Goal: Task Accomplishment & Management: Use online tool/utility

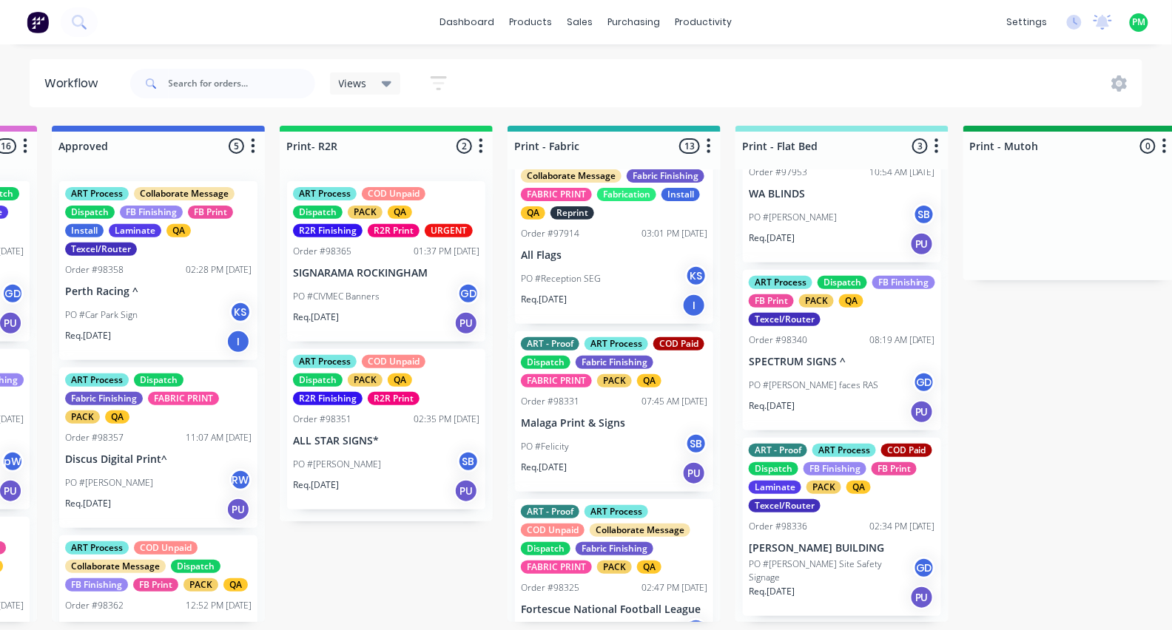
scroll to position [97, 0]
click at [807, 521] on div "Order #98336 02:34 PM [DATE]" at bounding box center [842, 527] width 186 height 13
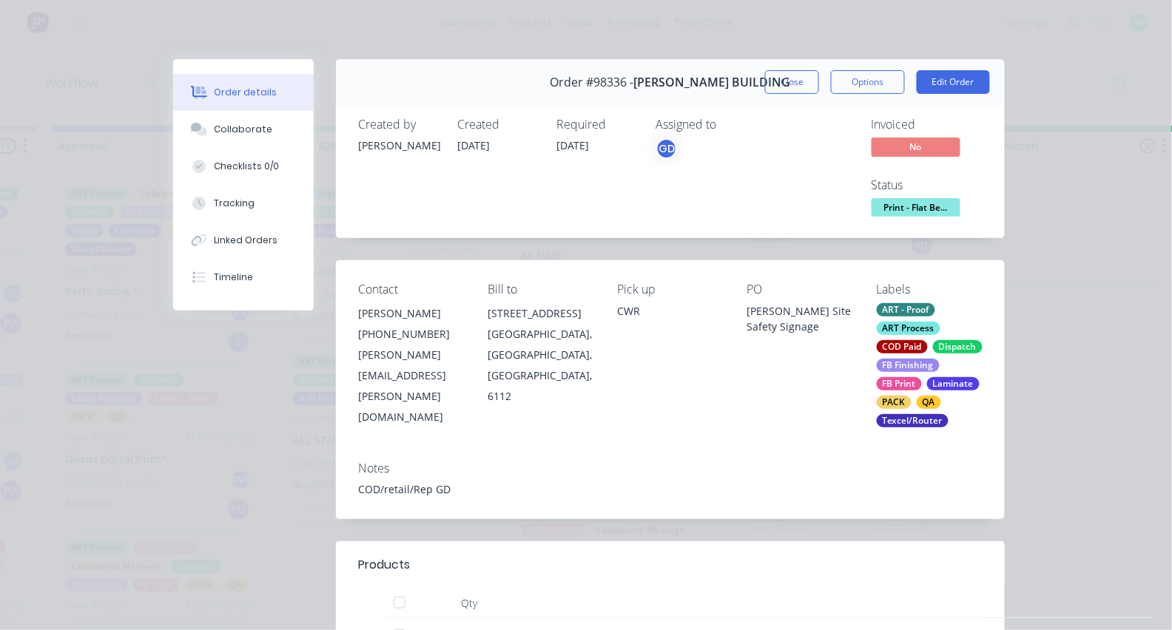
click at [889, 203] on span "Print - Flat Be..." at bounding box center [916, 207] width 89 height 18
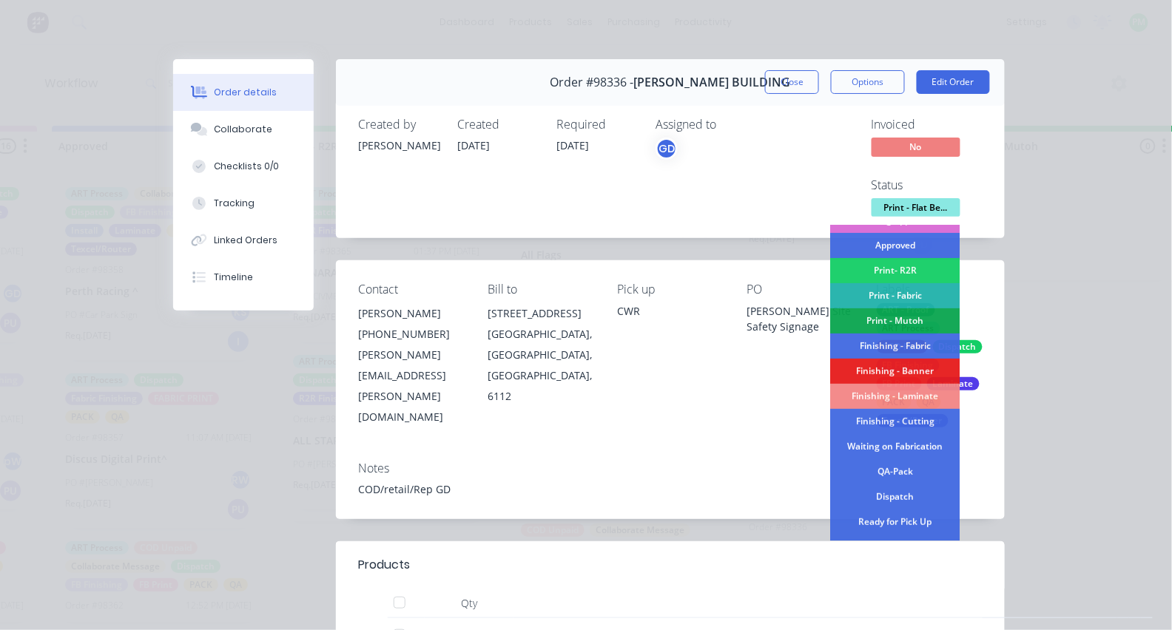
scroll to position [172, 0]
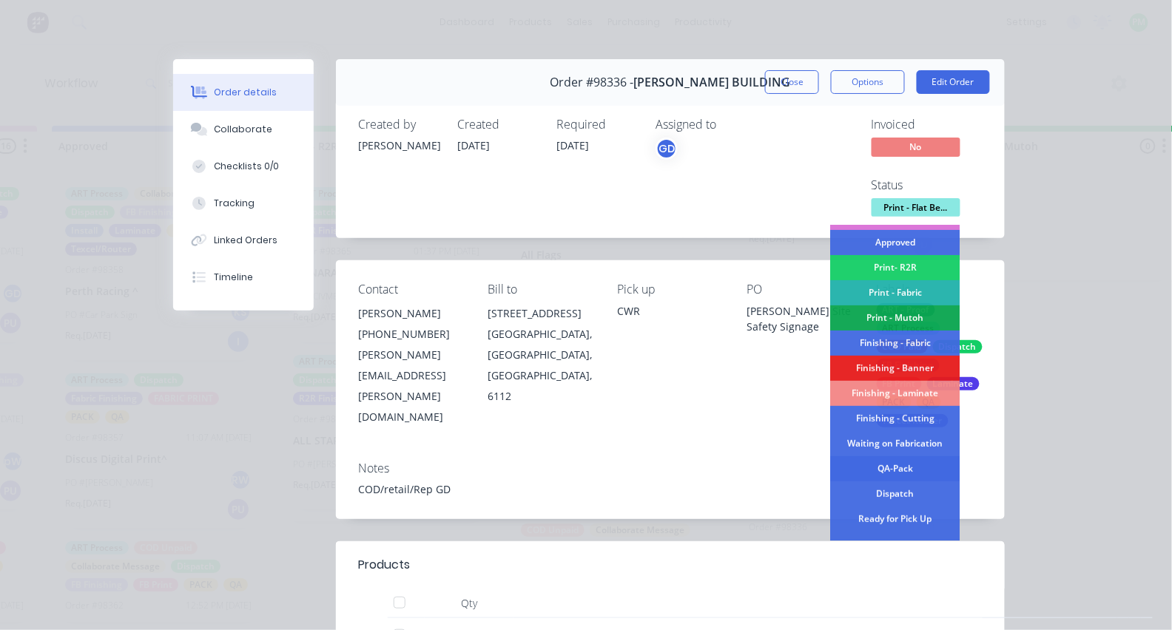
click at [885, 464] on div "QA-Pack" at bounding box center [895, 469] width 129 height 25
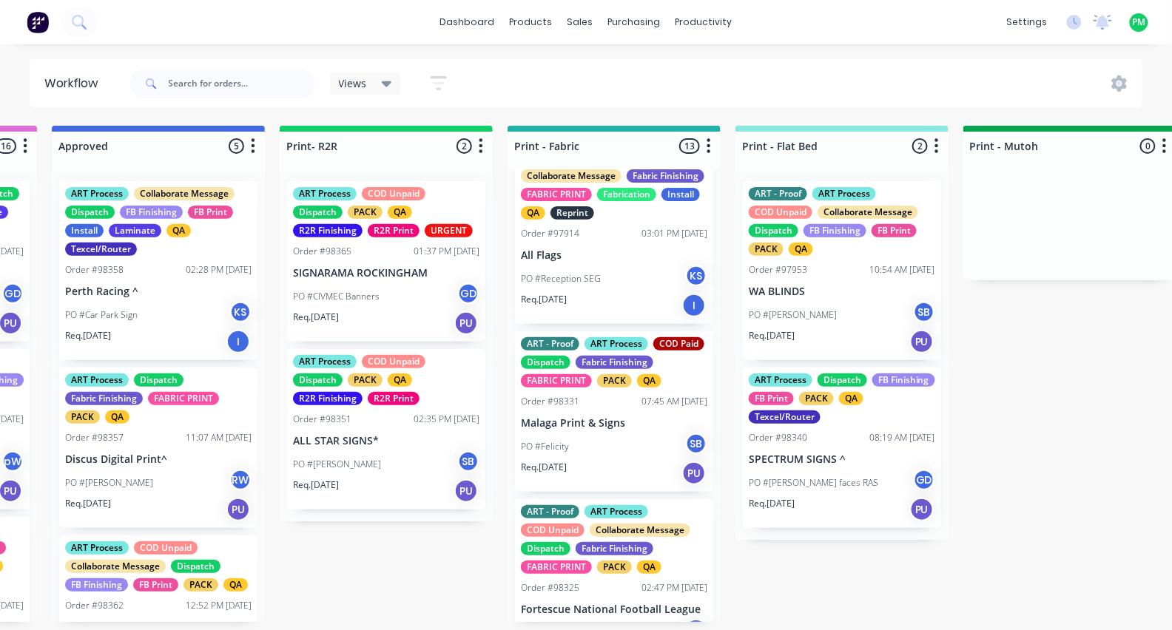
scroll to position [0, 0]
click at [842, 447] on div "ART Process Dispatch FB Finishing FB Print PACK QA Texcel/Router Order #98340 0…" at bounding box center [842, 448] width 198 height 161
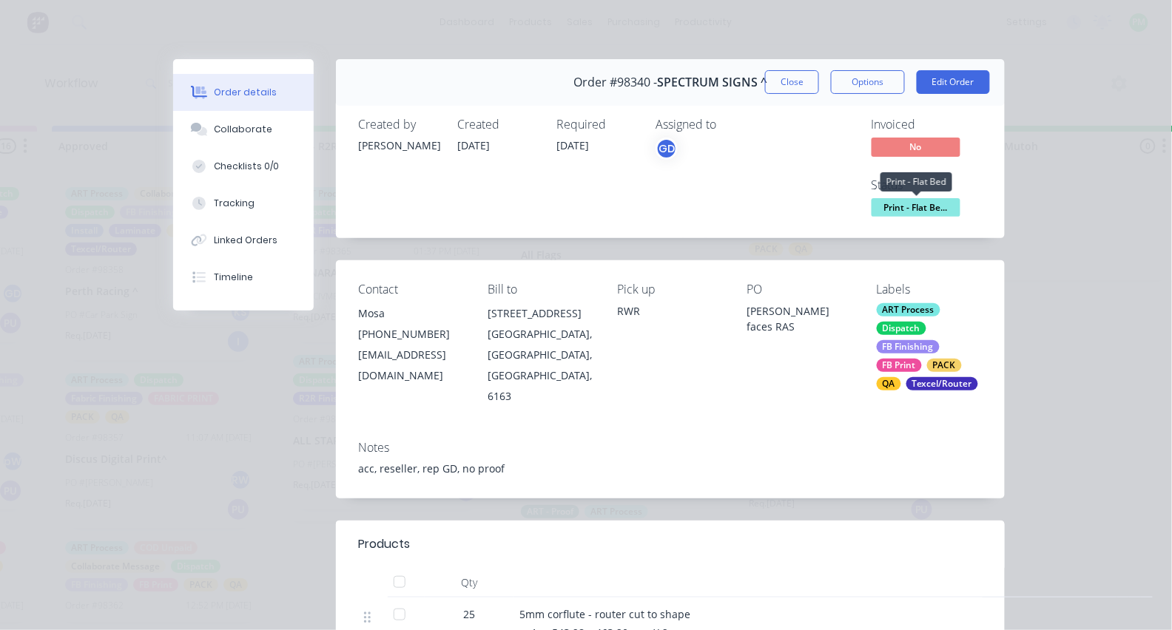
click at [935, 201] on span "Print - Flat Be..." at bounding box center [916, 207] width 89 height 18
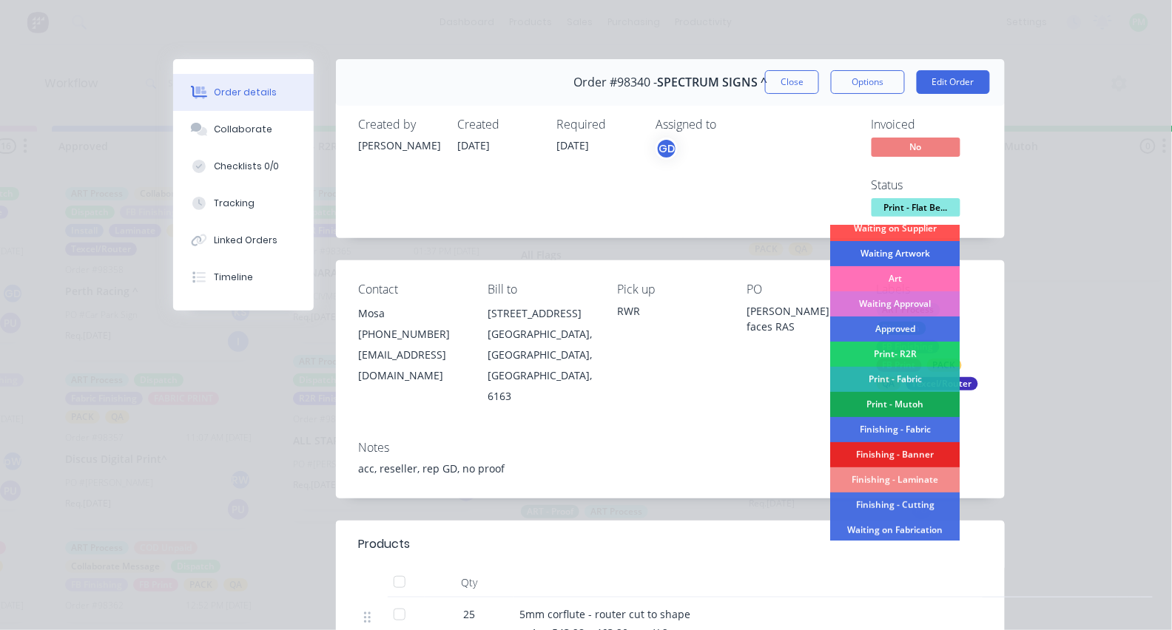
scroll to position [87, 0]
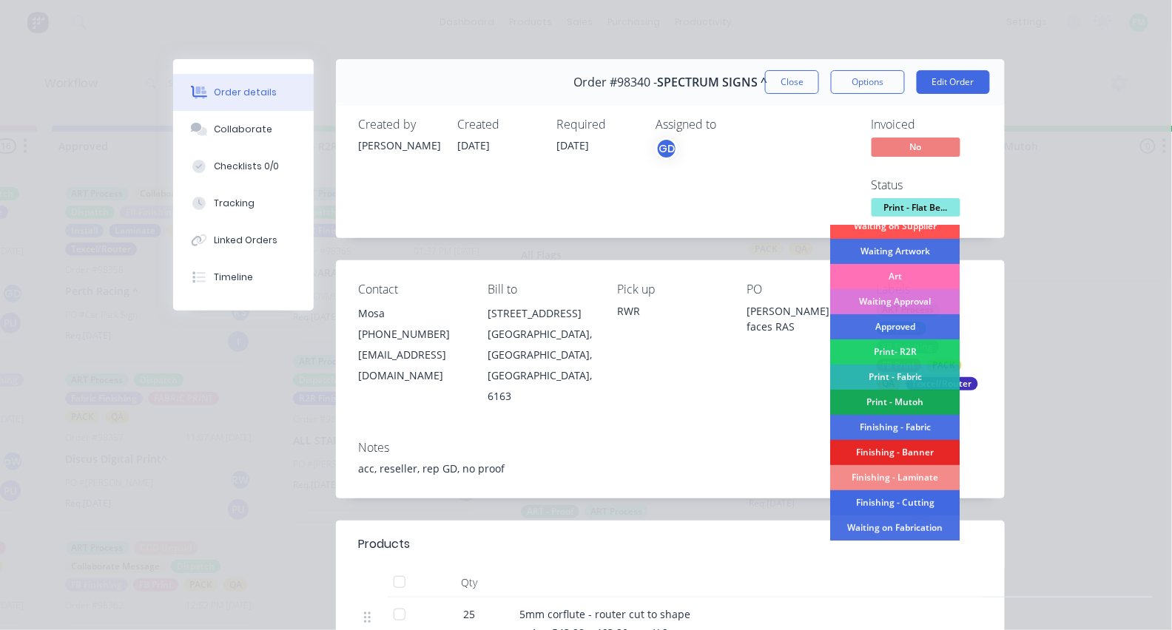
click at [879, 496] on div "Finishing - Cutting" at bounding box center [895, 503] width 129 height 25
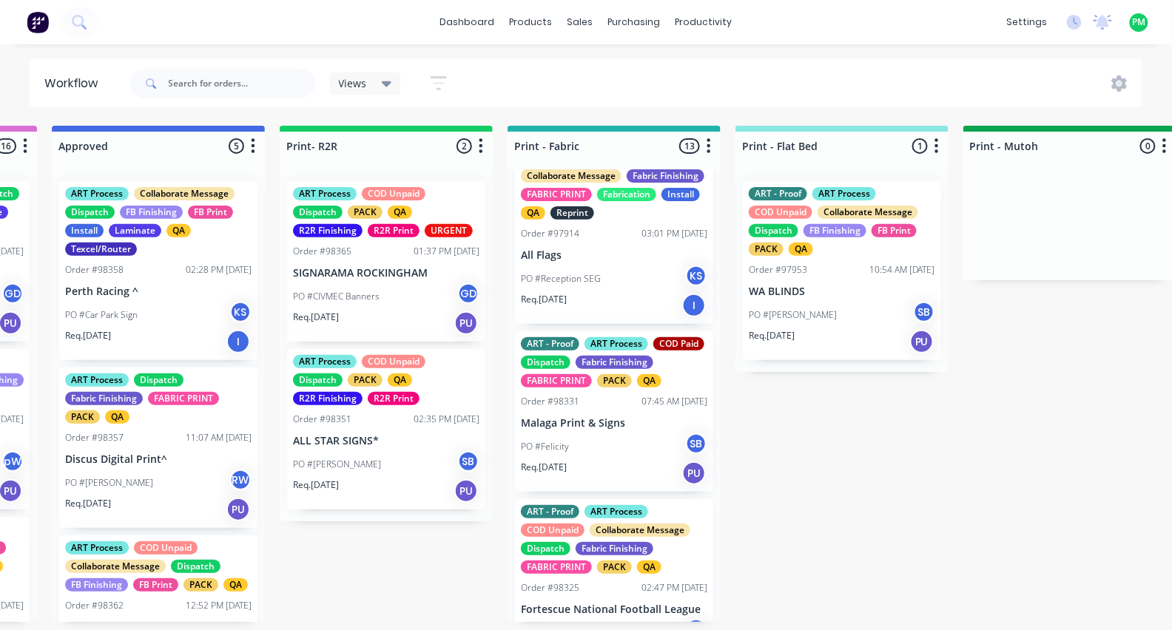
click at [147, 272] on div "Order #98358 02:28 PM [DATE]" at bounding box center [158, 269] width 186 height 13
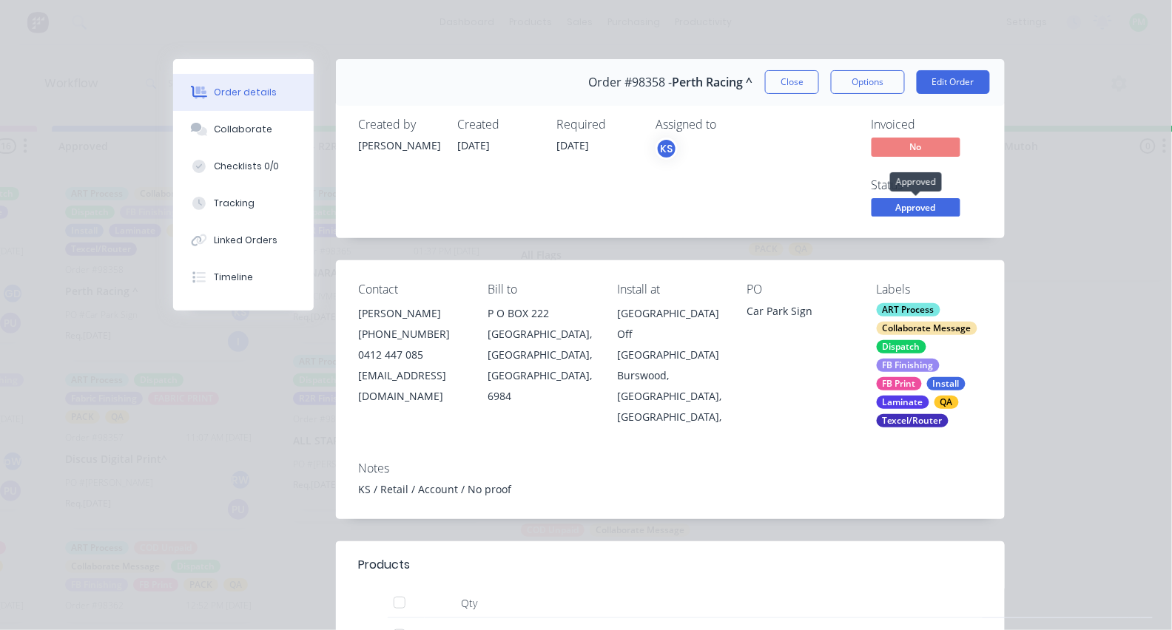
click at [904, 209] on span "Approved" at bounding box center [916, 207] width 89 height 18
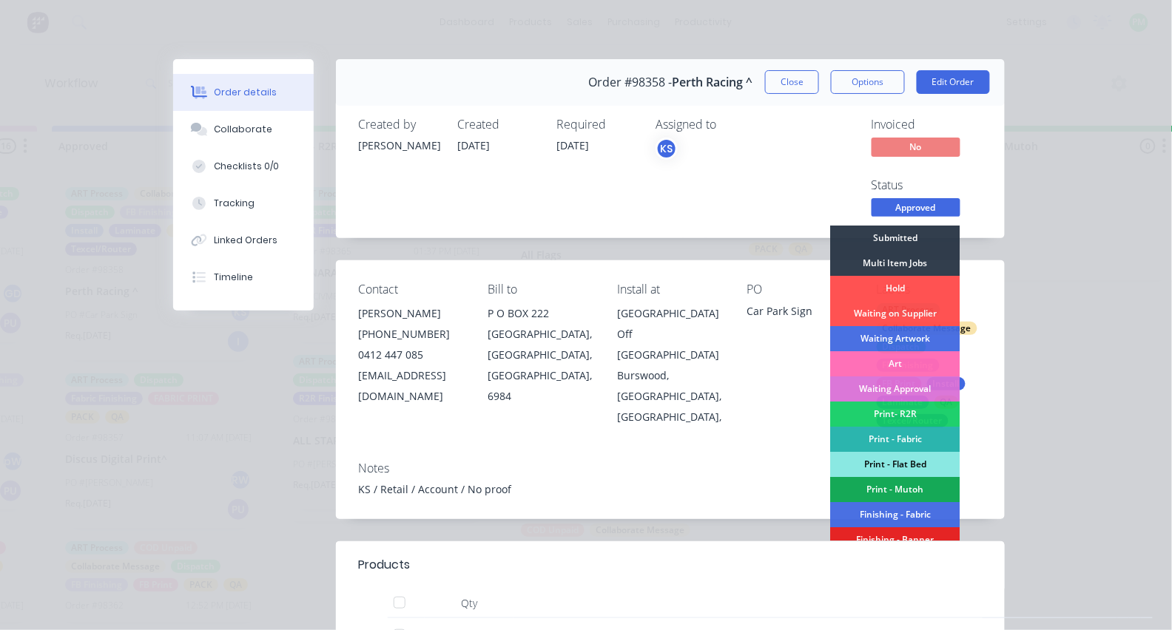
click at [901, 462] on div "Print - Flat Bed" at bounding box center [895, 464] width 129 height 25
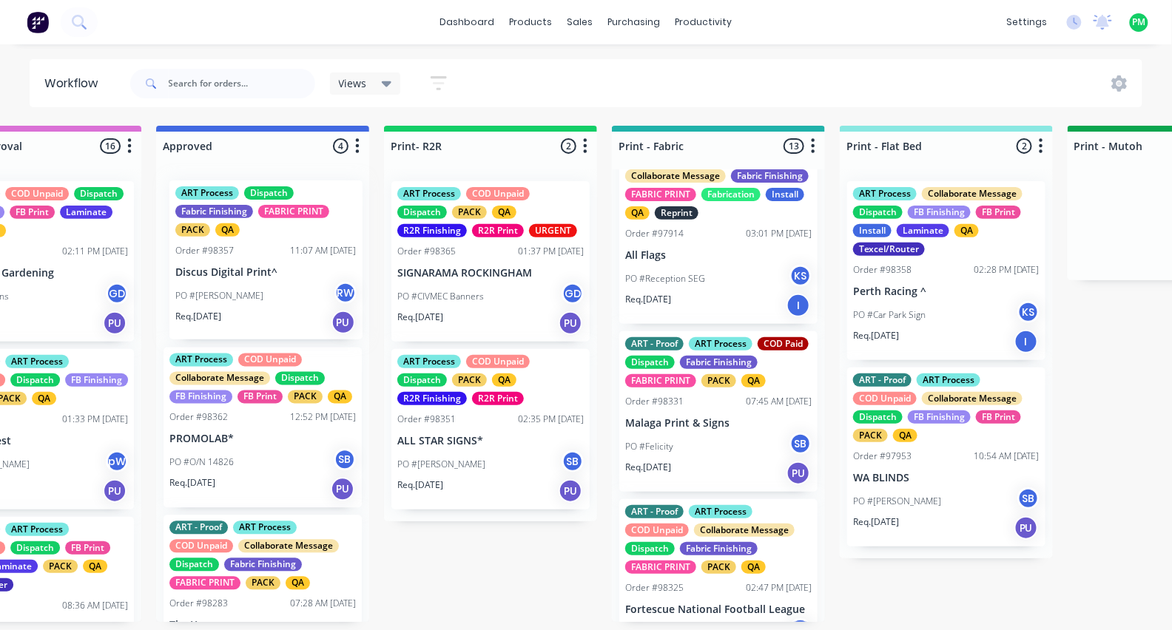
scroll to position [0, 1467]
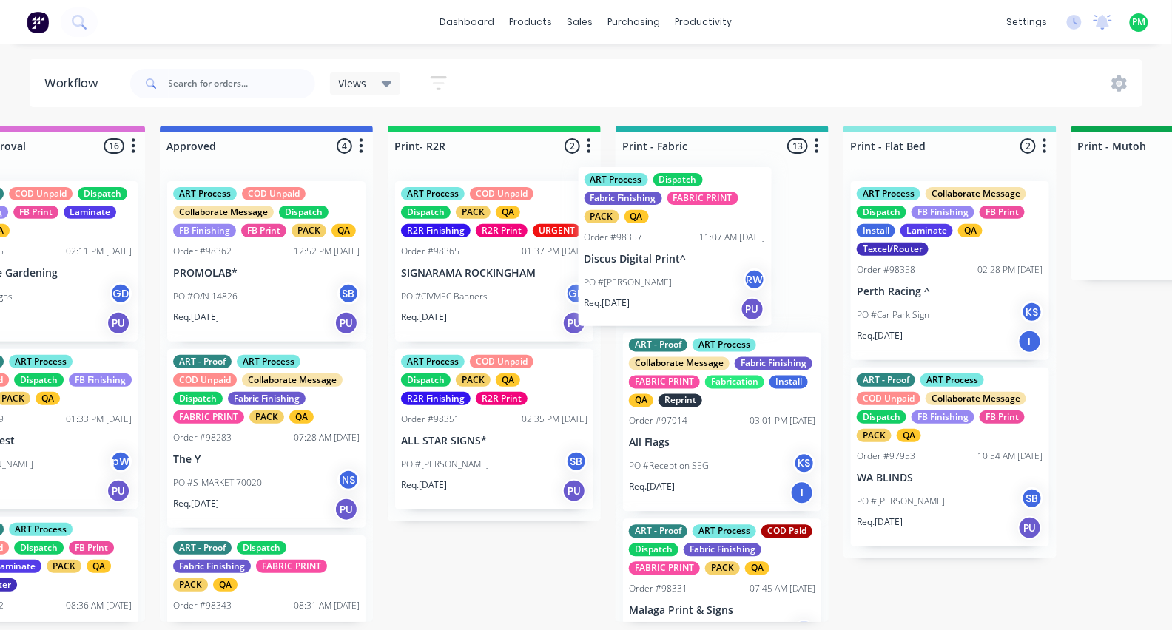
drag, startPoint x: 235, startPoint y: 273, endPoint x: 656, endPoint y: 259, distance: 421.2
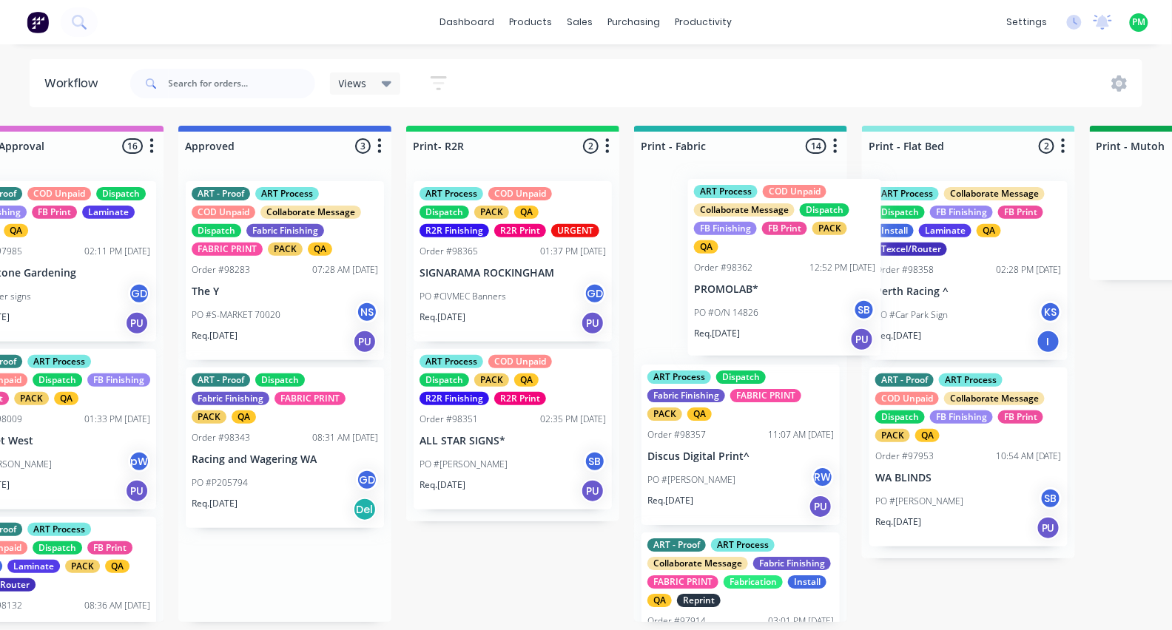
scroll to position [0, 0]
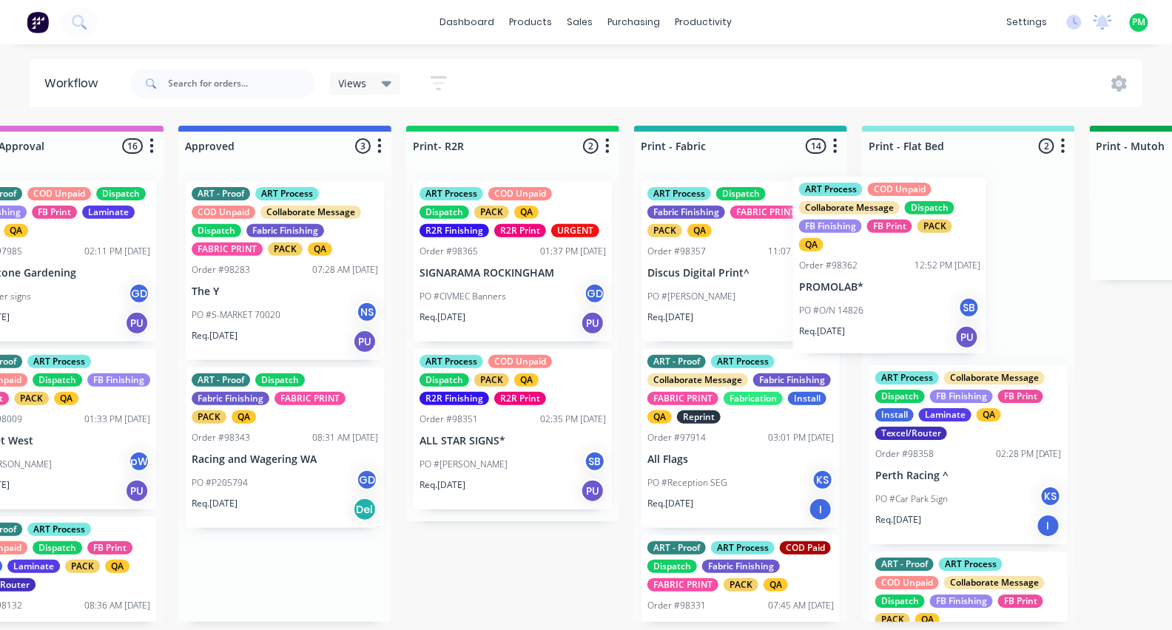
drag, startPoint x: 251, startPoint y: 255, endPoint x: 886, endPoint y: 251, distance: 635.6
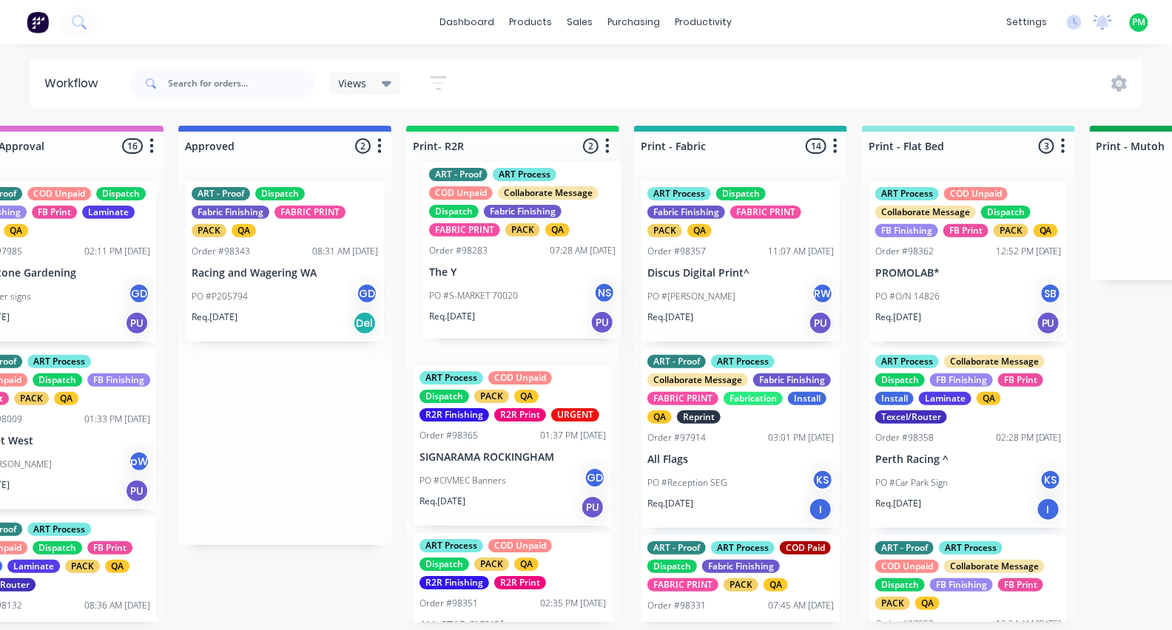
scroll to position [0, 1447]
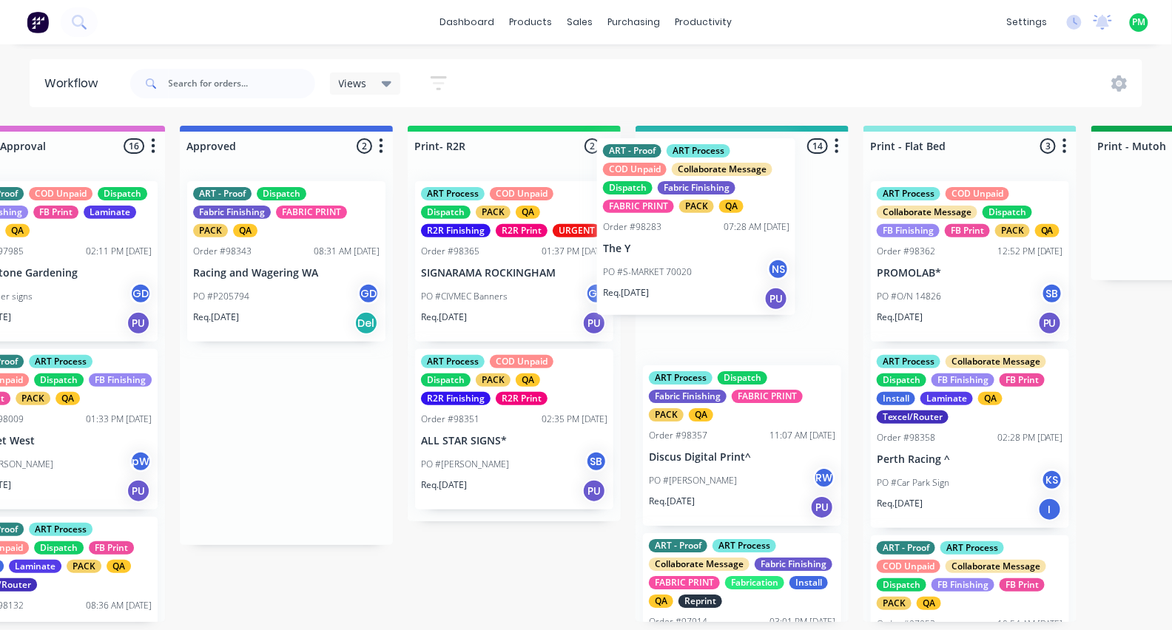
drag, startPoint x: 247, startPoint y: 272, endPoint x: 669, endPoint y: 230, distance: 423.9
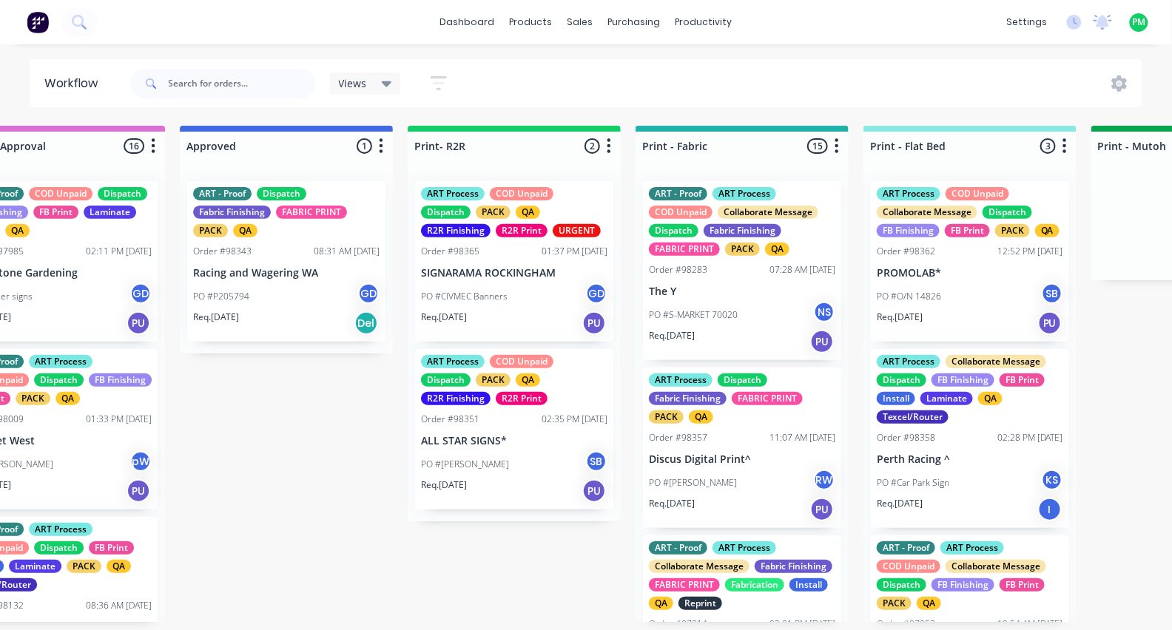
scroll to position [0, 1446]
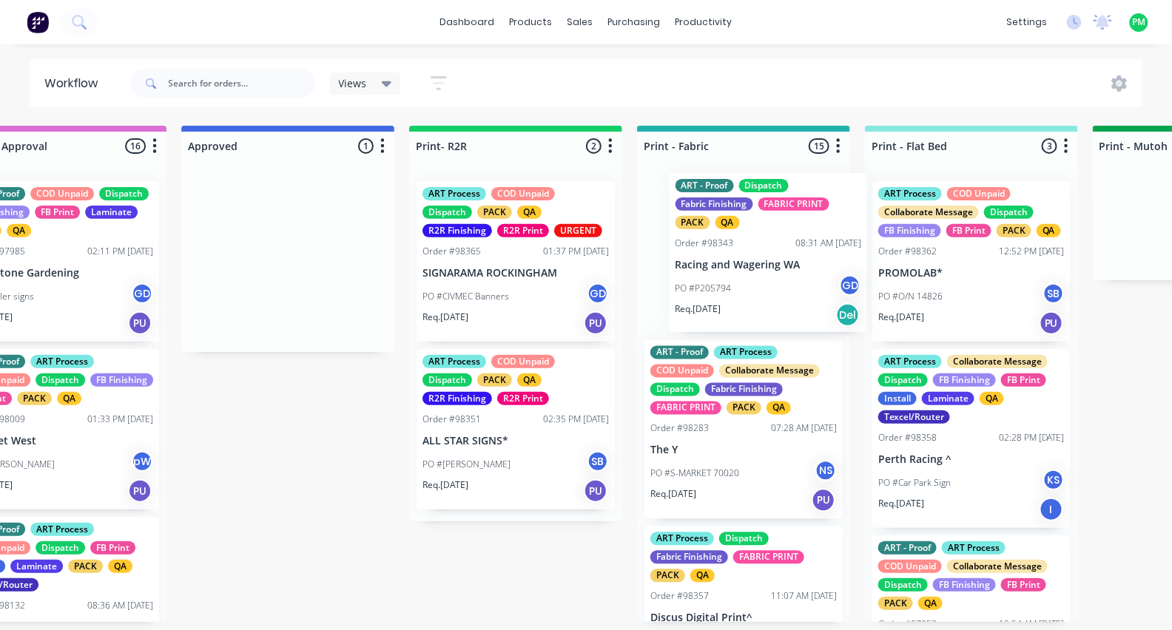
drag, startPoint x: 229, startPoint y: 252, endPoint x: 727, endPoint y: 244, distance: 497.3
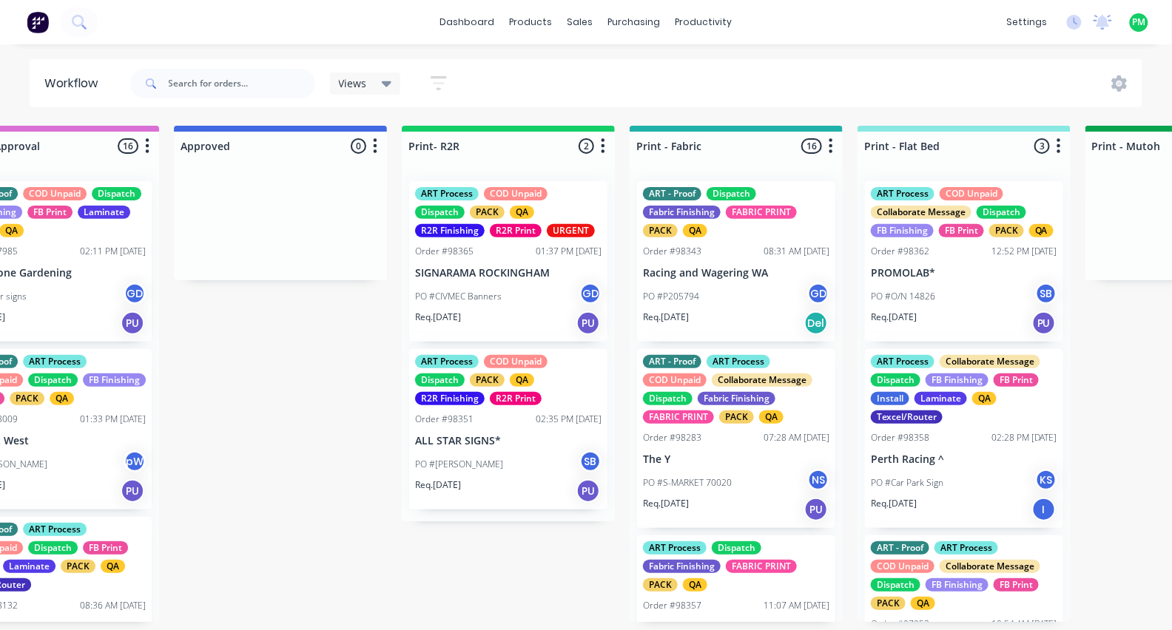
scroll to position [0, 1495]
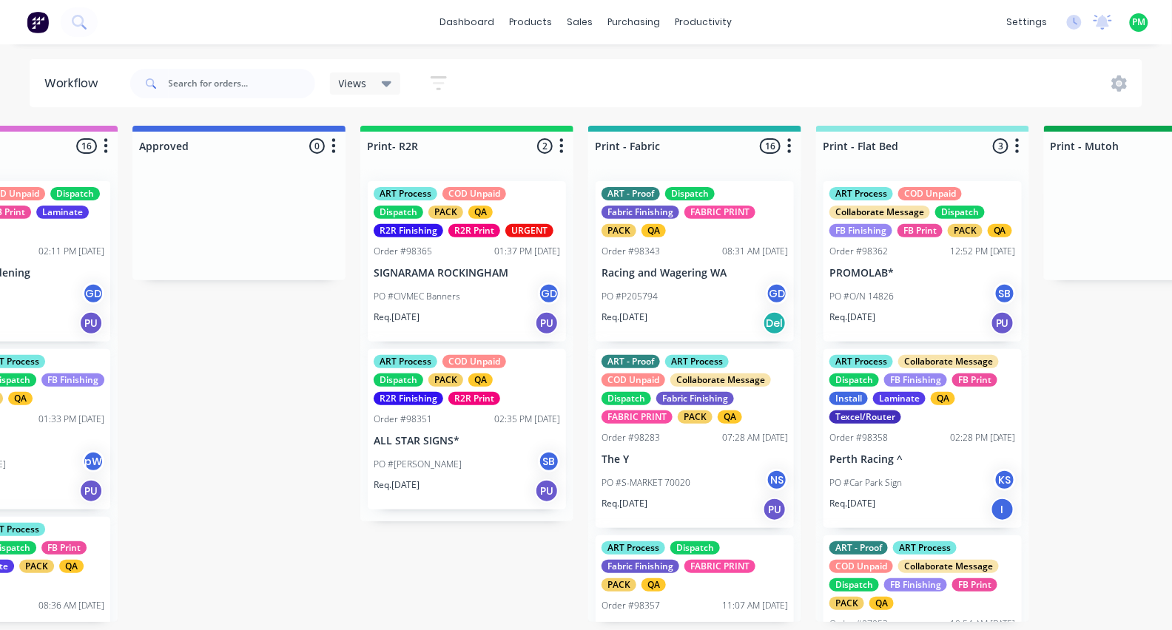
click at [915, 497] on div "PO #Car Park Sign KS" at bounding box center [922, 483] width 186 height 28
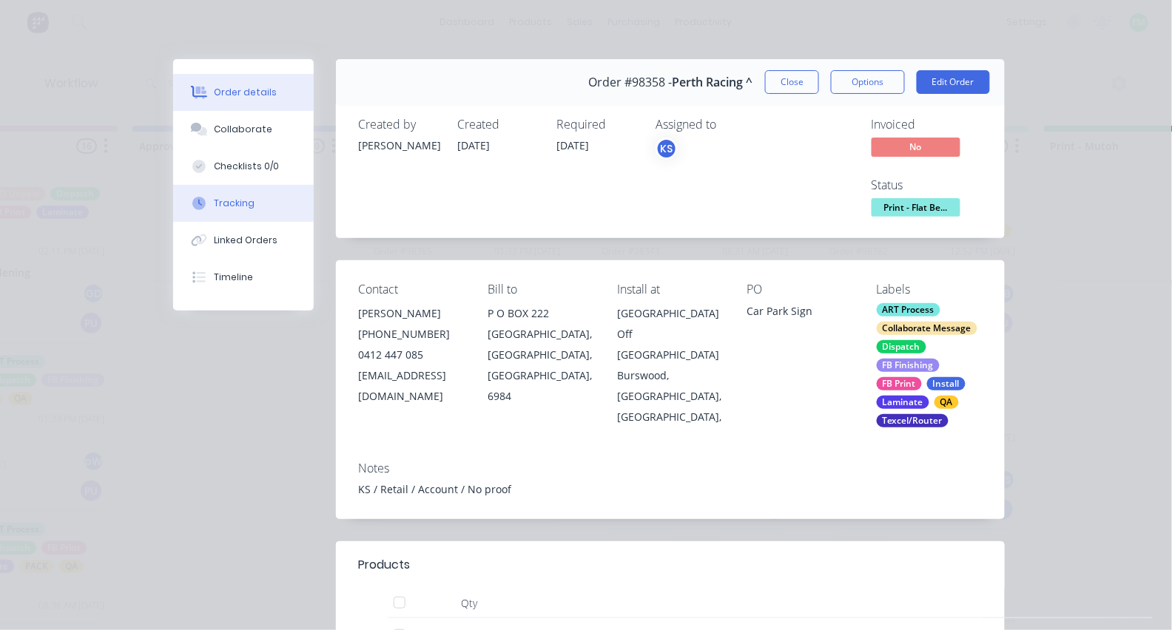
click at [242, 200] on button "Tracking" at bounding box center [243, 203] width 141 height 37
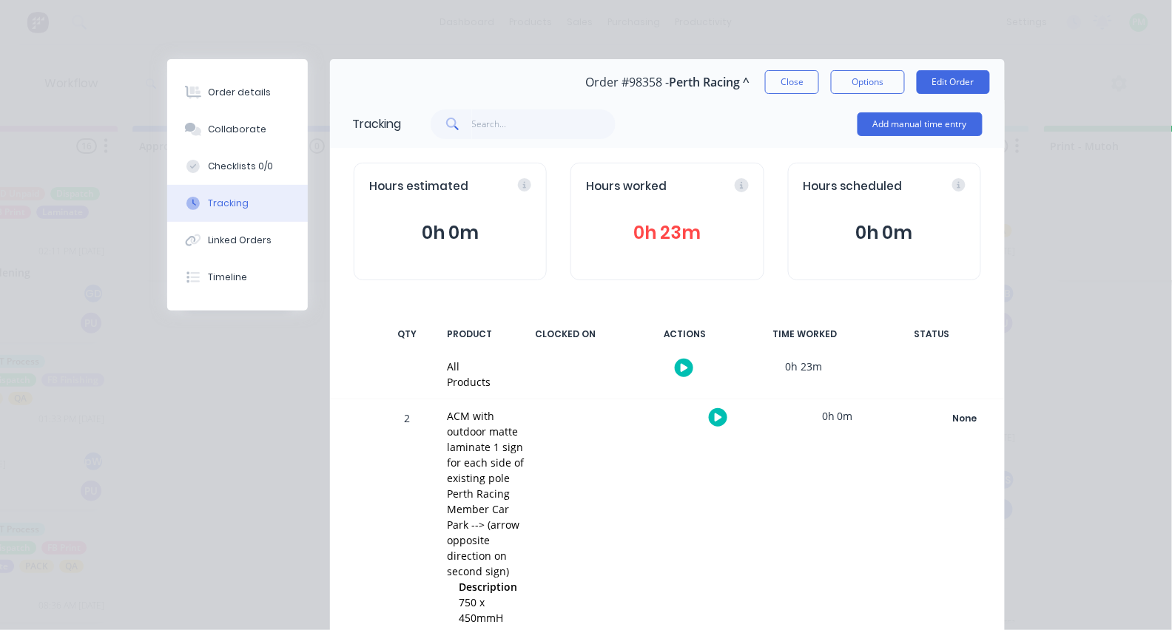
click at [719, 415] on icon "button" at bounding box center [718, 418] width 7 height 10
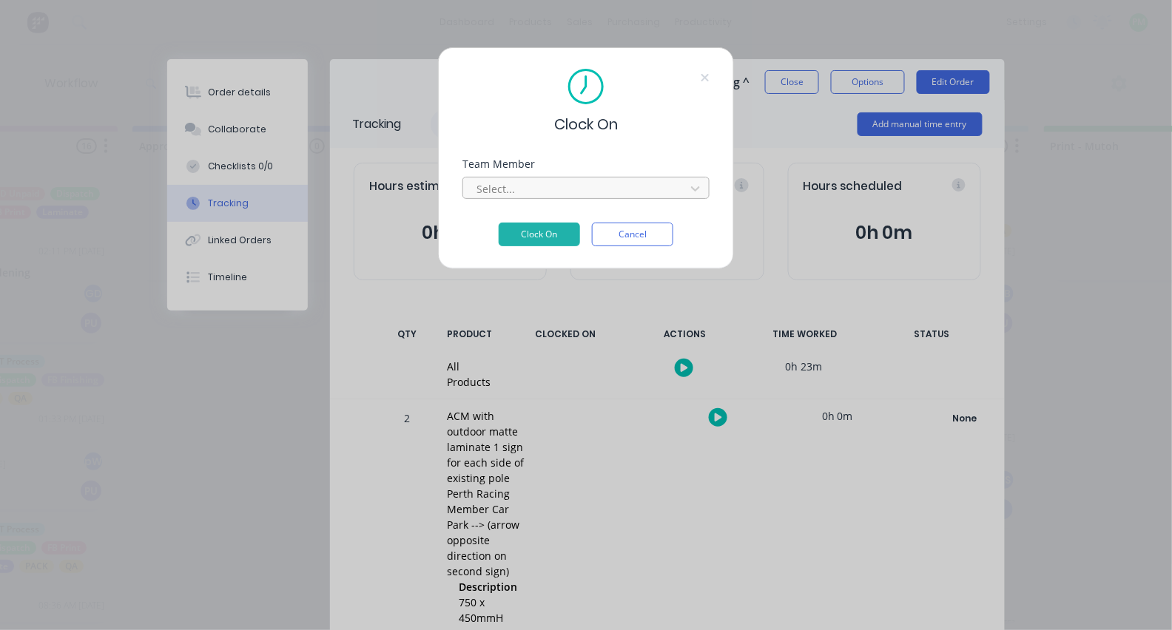
click at [582, 195] on div at bounding box center [576, 189] width 203 height 18
type input "pro"
click at [539, 239] on button "Clock On" at bounding box center [539, 235] width 81 height 24
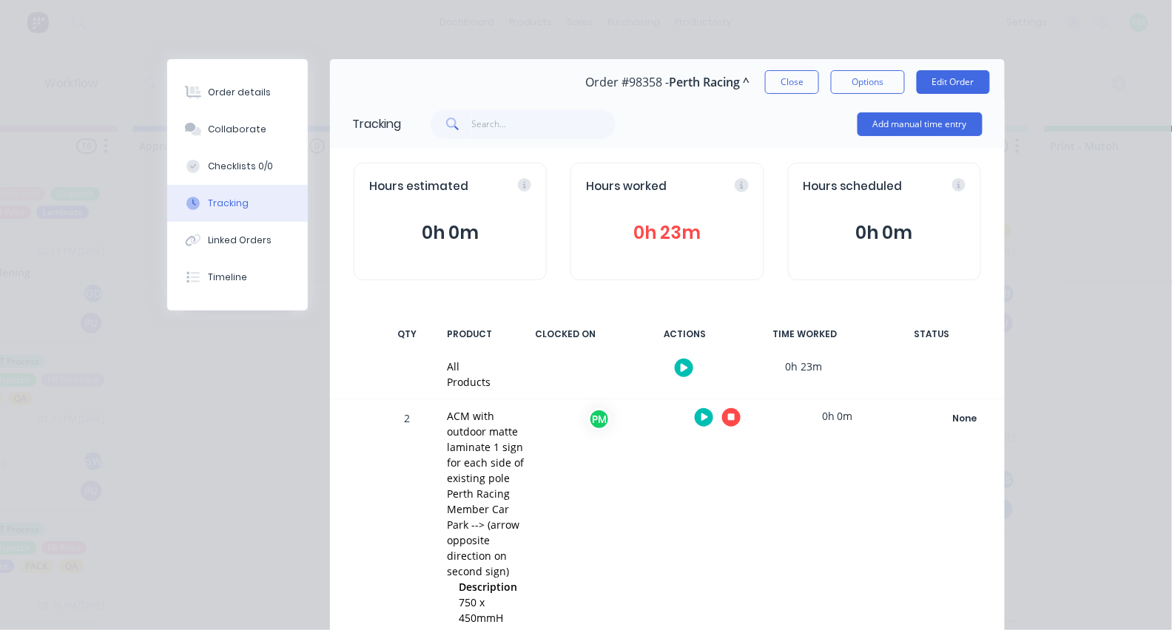
click at [731, 423] on button "button" at bounding box center [731, 417] width 18 height 18
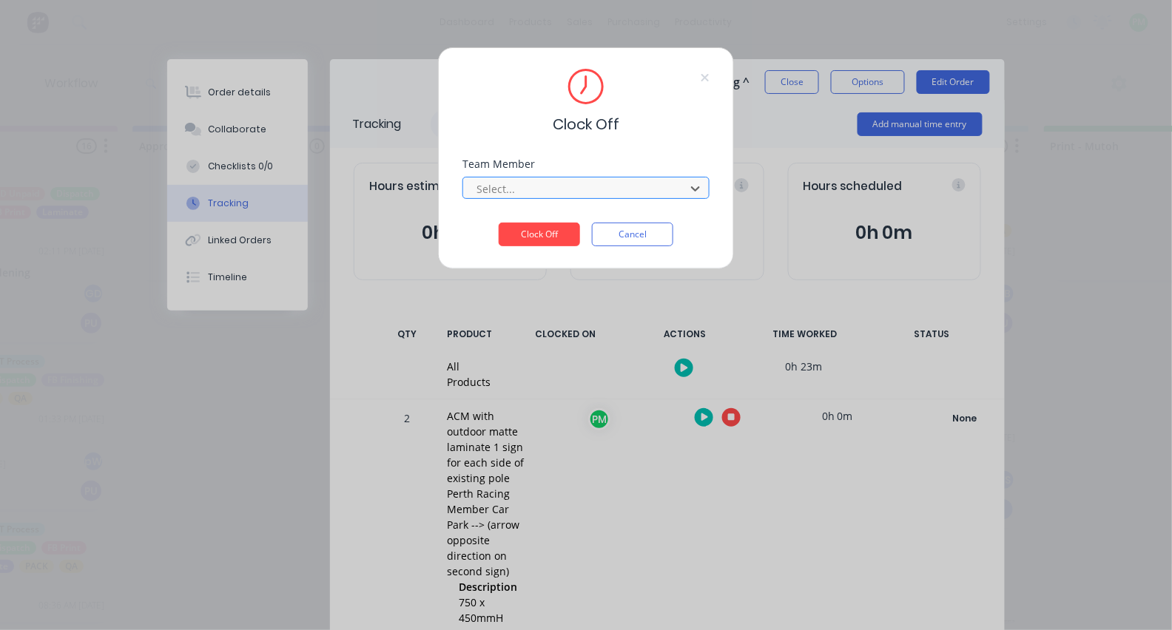
click at [539, 198] on div at bounding box center [576, 189] width 203 height 18
type input "pro"
click at [539, 239] on button "Clock Off" at bounding box center [539, 235] width 81 height 24
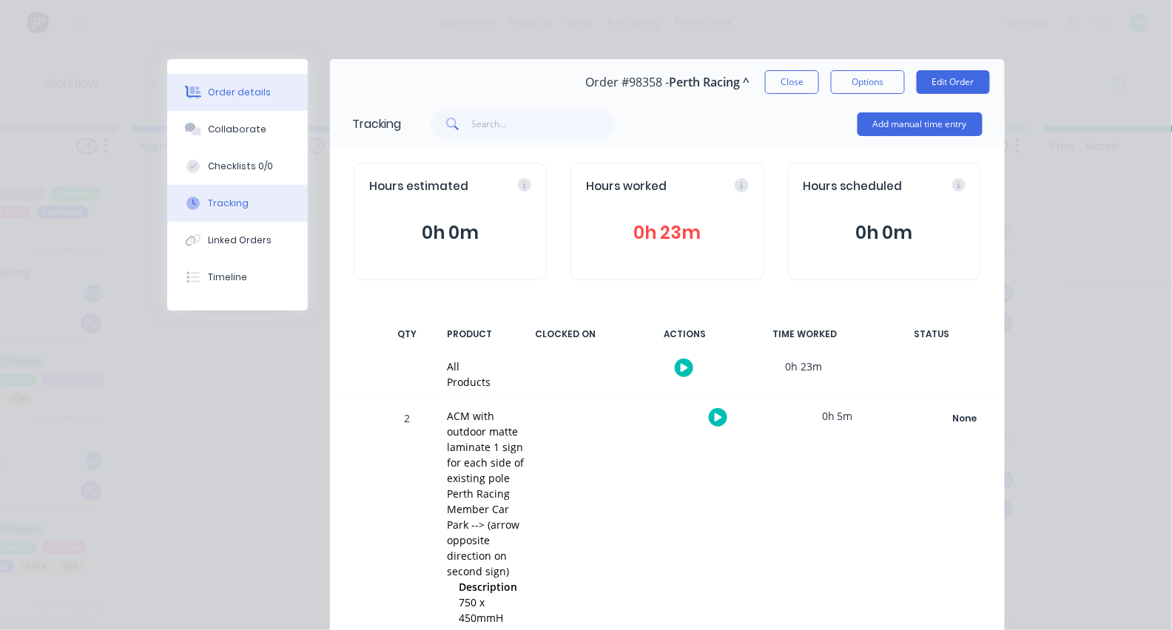
click at [234, 97] on div "Order details" at bounding box center [240, 92] width 63 height 13
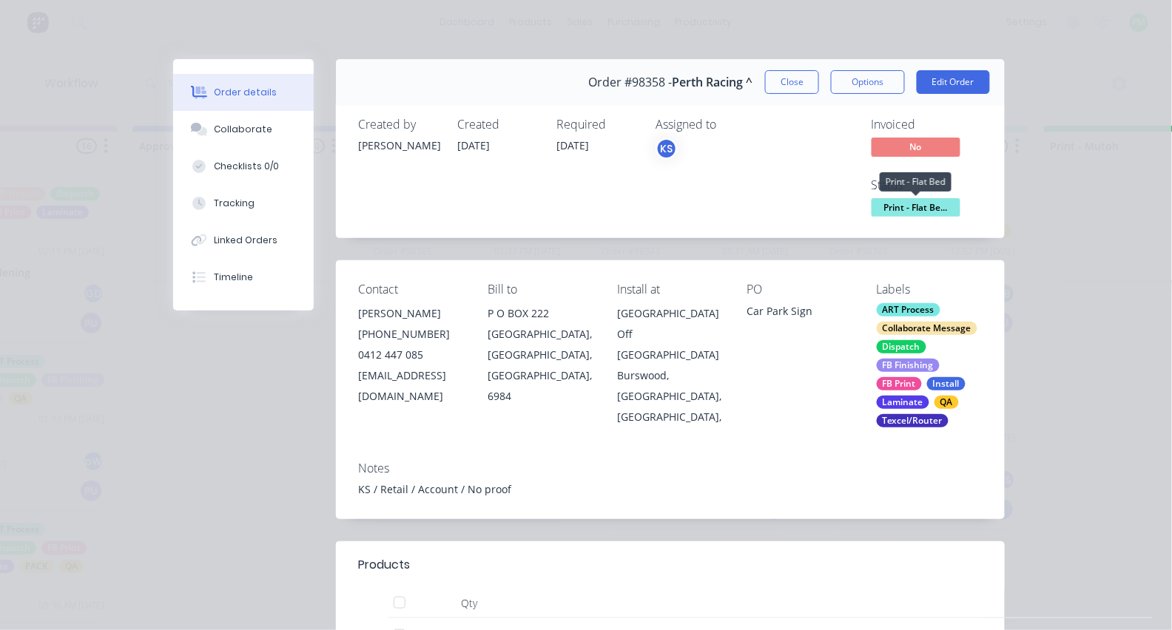
click at [905, 214] on span "Print - Flat Be..." at bounding box center [916, 207] width 89 height 18
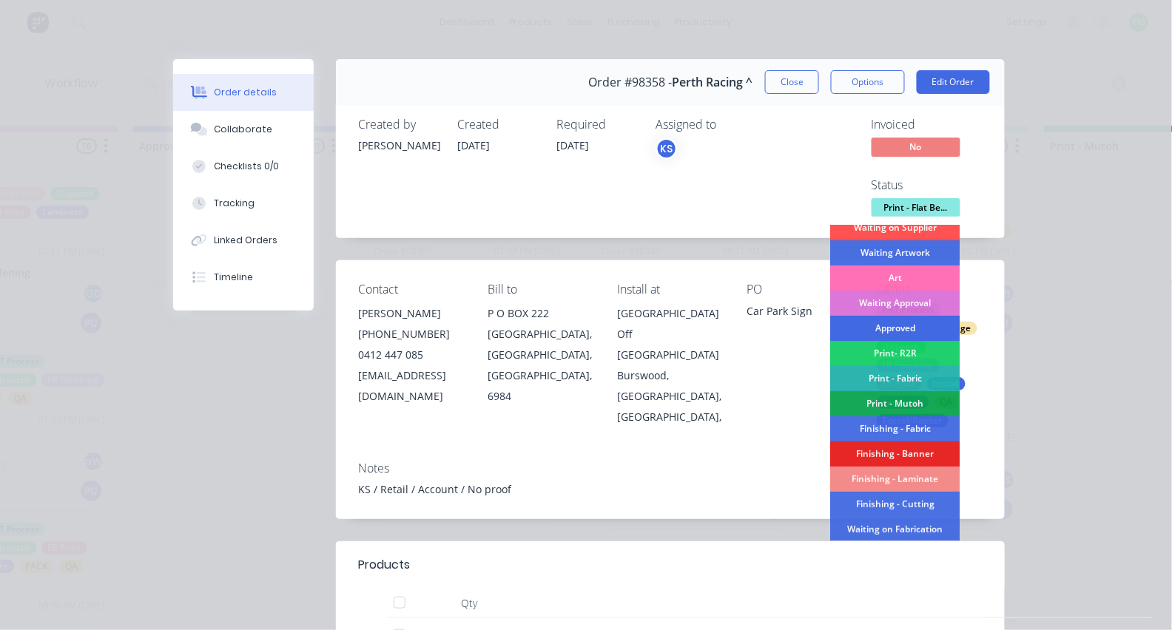
scroll to position [104, 0]
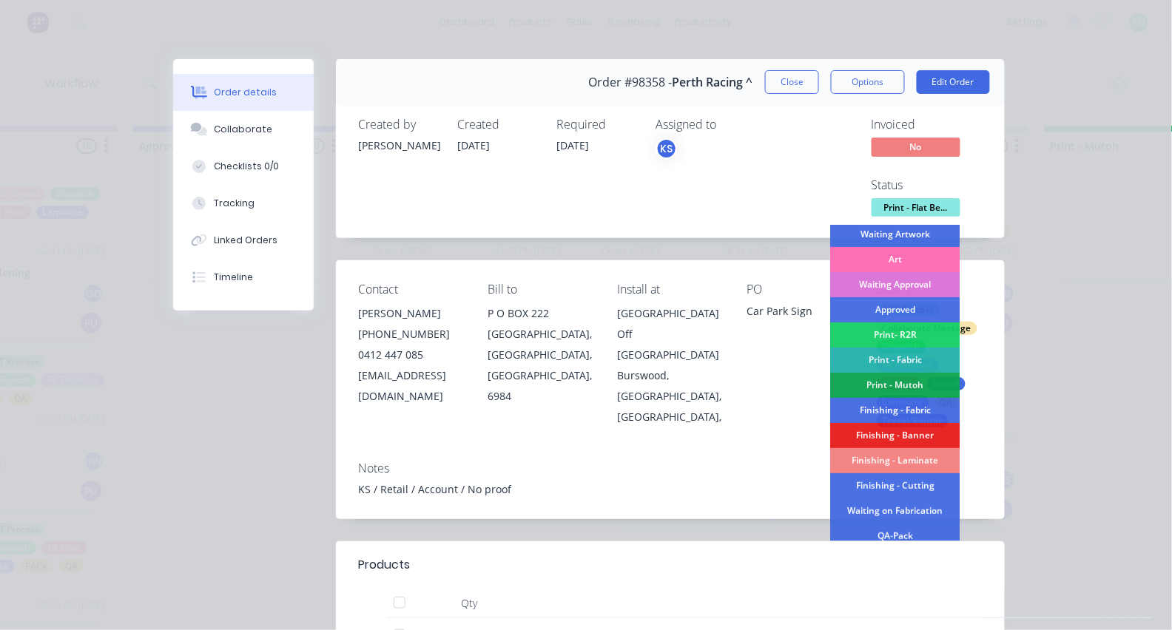
click at [884, 457] on div "Finishing - Laminate" at bounding box center [895, 460] width 129 height 25
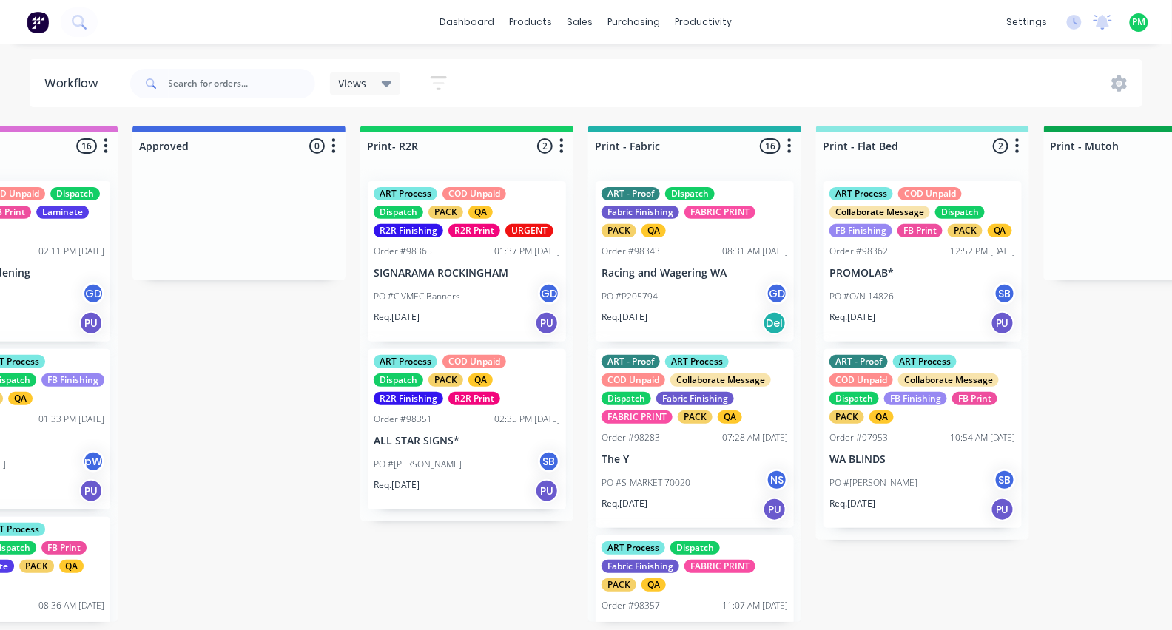
click at [906, 306] on div "PO #O/N 14826 SB" at bounding box center [922, 297] width 186 height 28
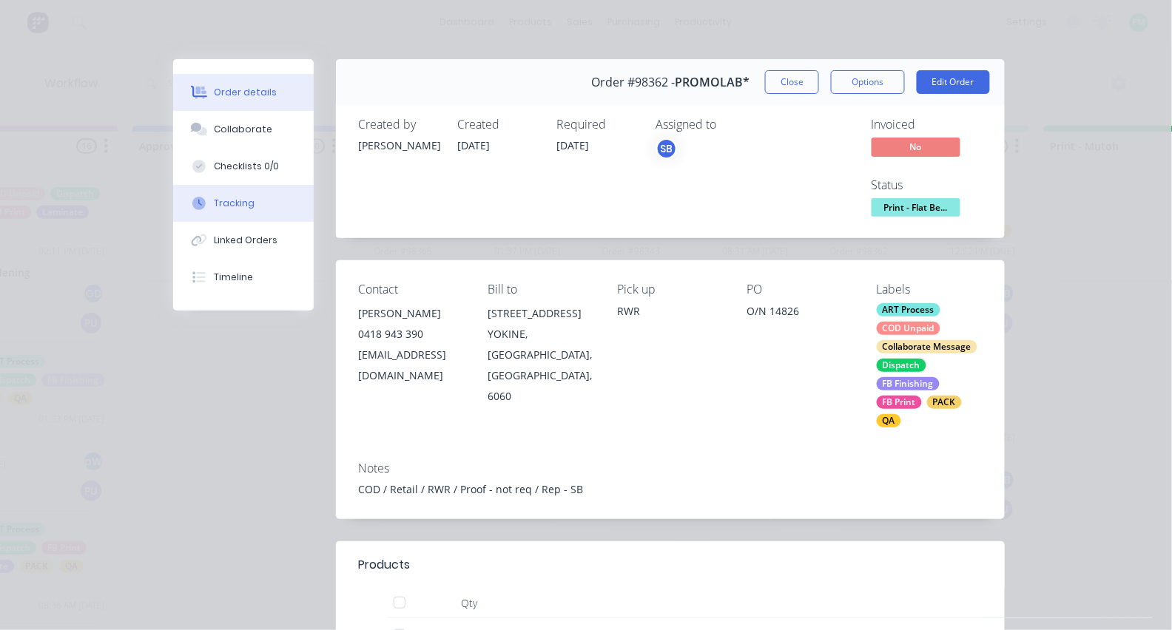
click at [251, 218] on button "Tracking" at bounding box center [243, 203] width 141 height 37
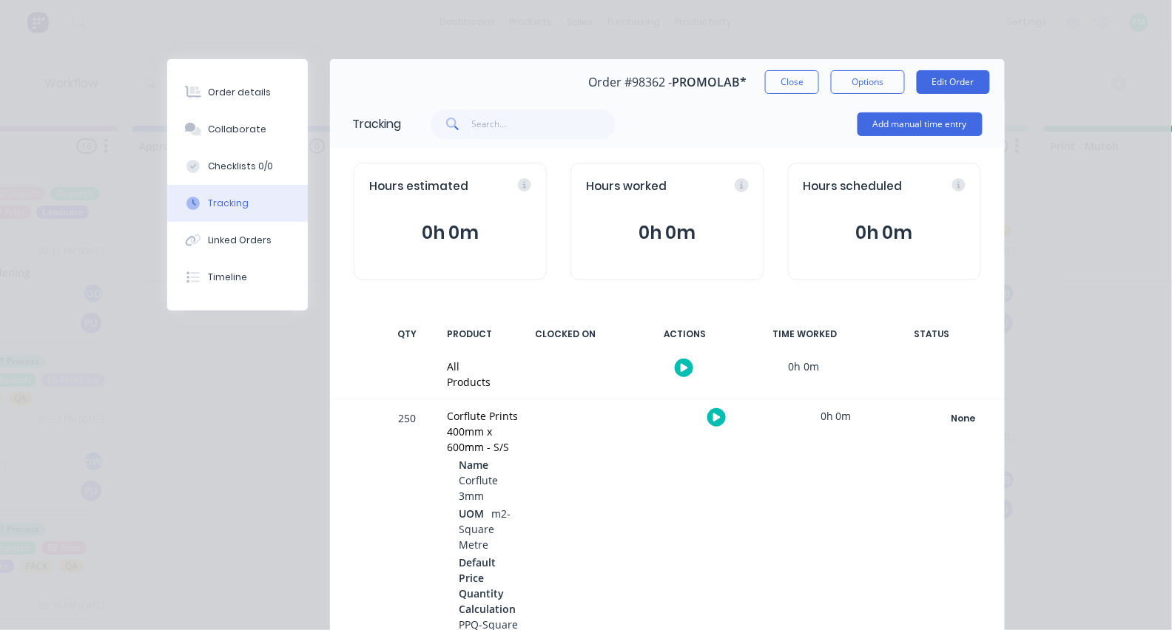
click at [709, 422] on button "button" at bounding box center [716, 417] width 18 height 18
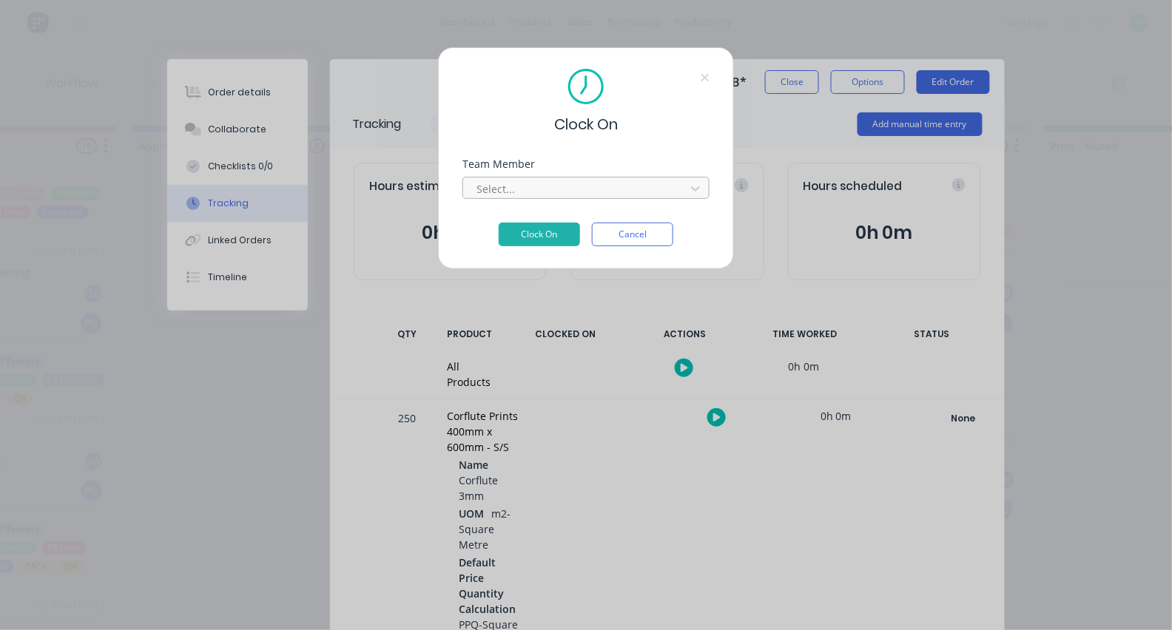
click at [627, 198] on div at bounding box center [576, 189] width 203 height 18
type input "pro"
click at [539, 239] on button "Clock On" at bounding box center [539, 235] width 81 height 24
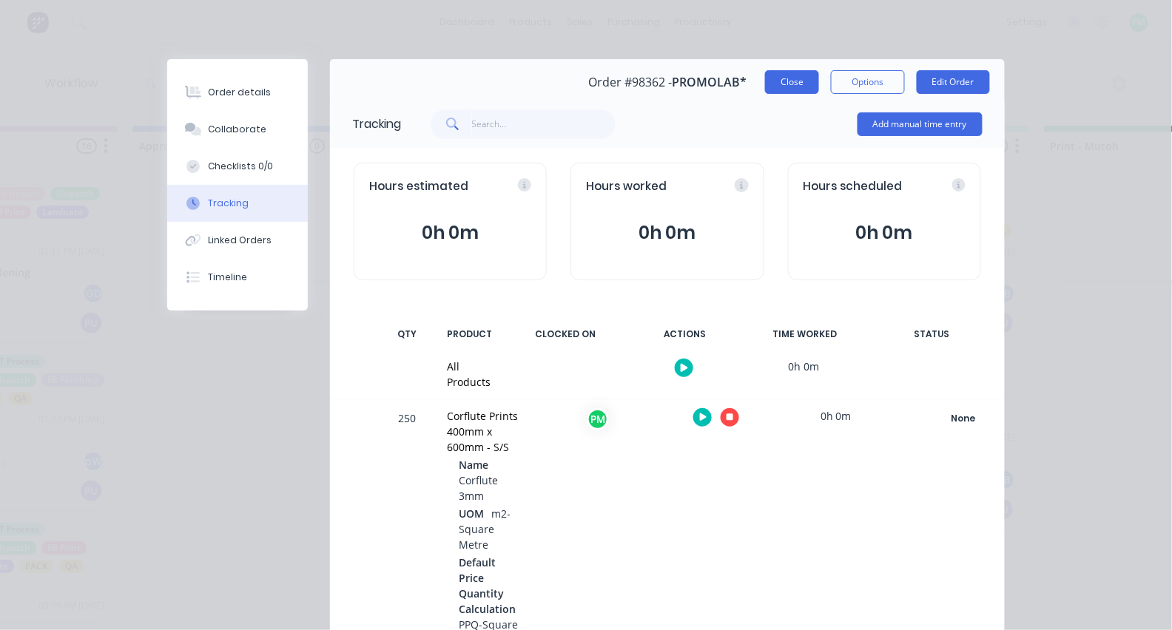
click at [791, 88] on button "Close" at bounding box center [792, 82] width 54 height 24
